Goal: Find specific page/section: Find specific page/section

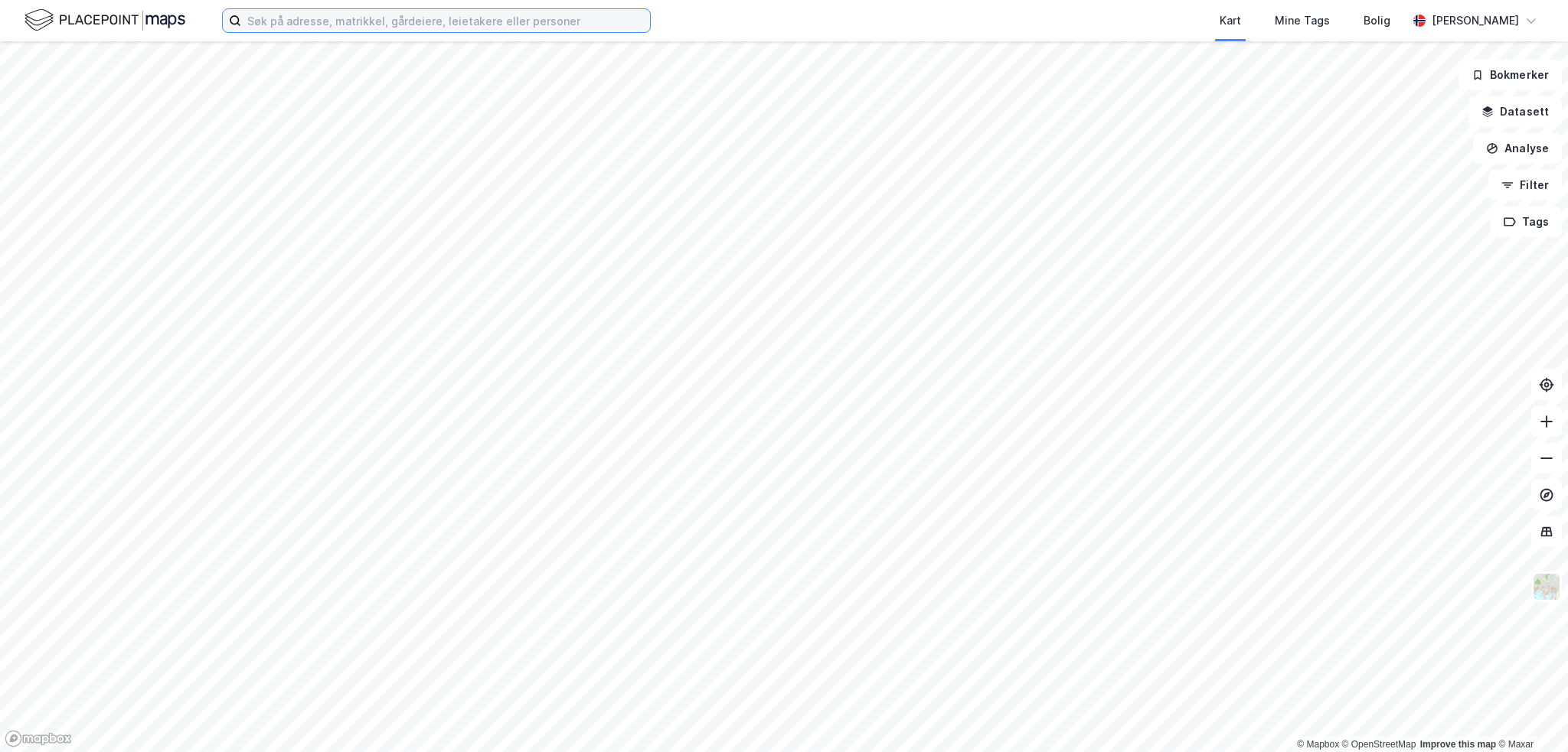
click at [319, 26] on input at bounding box center [445, 21] width 409 height 23
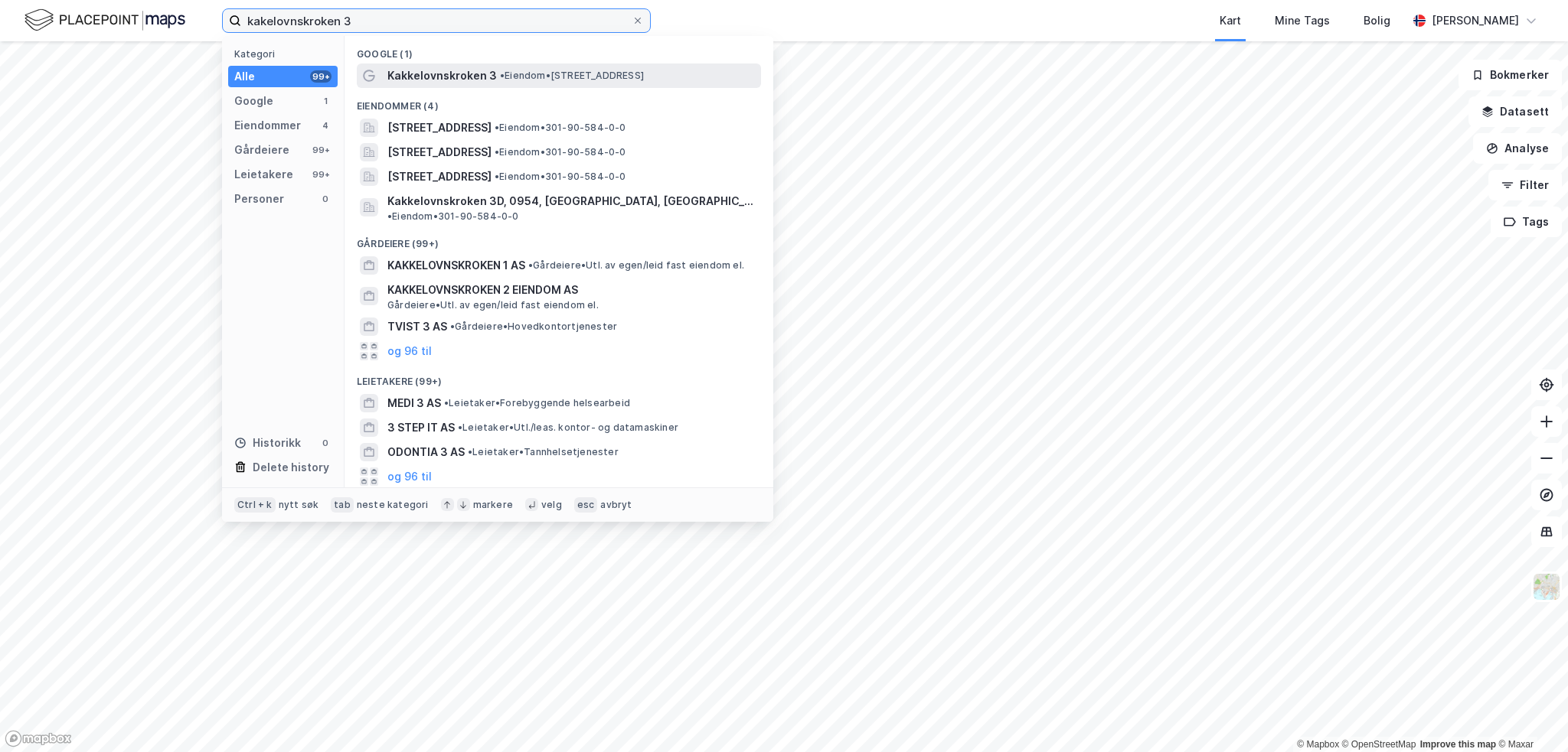
type input "kakelovnskroken 3"
click at [444, 66] on span "Kakkelovnskroken 3" at bounding box center [442, 76] width 110 height 19
